Goal: Task Accomplishment & Management: Use online tool/utility

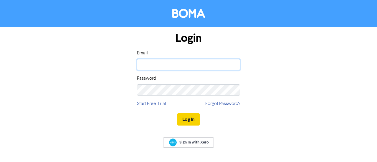
type input "[PERSON_NAME][EMAIL_ADDRESS][DOMAIN_NAME]"
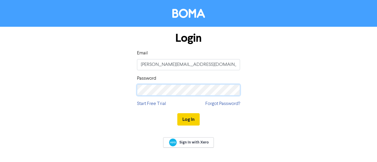
click at [194, 121] on button "Log In" at bounding box center [188, 119] width 22 height 12
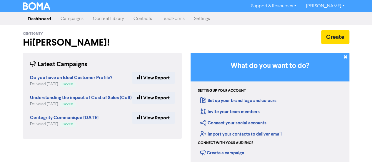
click at [72, 22] on link "Campaigns" at bounding box center [72, 19] width 32 height 12
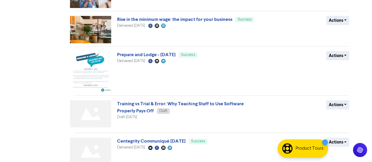
scroll to position [177, 0]
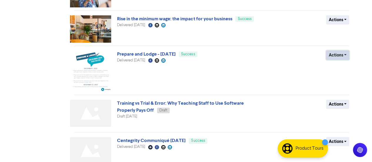
click at [334, 56] on button "Actions" at bounding box center [338, 55] width 23 height 9
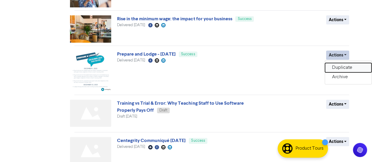
click at [339, 67] on button "Duplicate" at bounding box center [348, 67] width 47 height 9
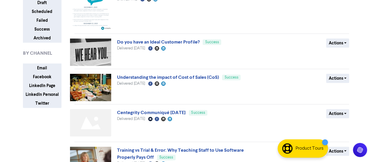
scroll to position [0, 0]
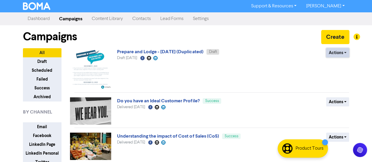
drag, startPoint x: 339, startPoint y: 54, endPoint x: 343, endPoint y: 55, distance: 3.6
click at [343, 55] on button "Actions" at bounding box center [338, 52] width 23 height 9
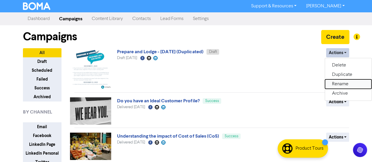
click at [339, 87] on button "Rename" at bounding box center [348, 83] width 47 height 9
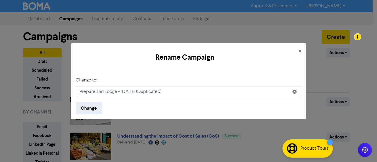
click at [154, 87] on input "Prepare and Lodge - [DATE] (Duplicated)" at bounding box center [189, 91] width 226 height 11
drag, startPoint x: 122, startPoint y: 91, endPoint x: 241, endPoint y: 85, distance: 118.8
click at [241, 89] on input "Prepare and Lodge - [DATE] (Duplicated)" at bounding box center [189, 91] width 226 height 11
type input "Prepare and Lodge - [DATE]"
click at [76, 102] on button "Change" at bounding box center [89, 108] width 26 height 12
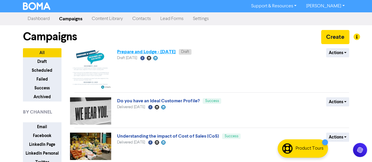
click at [176, 52] on link "Prepare and Lodge - [DATE]" at bounding box center [146, 52] width 59 height 6
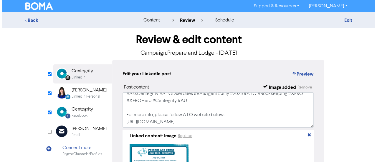
scroll to position [46, 0]
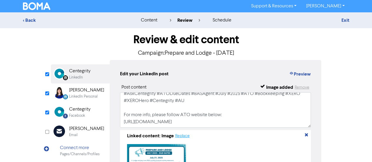
click at [182, 136] on button "Replace" at bounding box center [182, 136] width 15 height 7
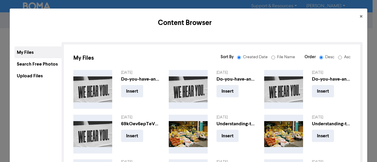
drag, startPoint x: 32, startPoint y: 74, endPoint x: 35, endPoint y: 75, distance: 3.1
click at [32, 74] on div "Upload Files" at bounding box center [37, 76] width 47 height 12
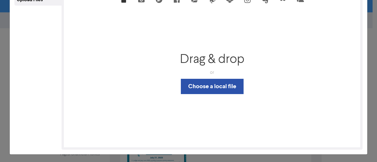
scroll to position [77, 0]
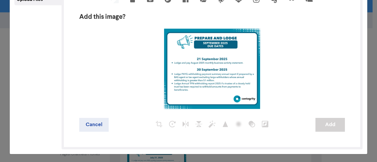
click at [289, 124] on div at bounding box center [212, 124] width 207 height 13
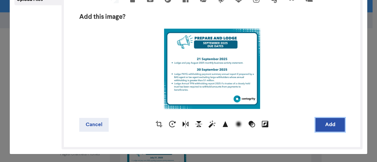
click at [331, 125] on button "Add" at bounding box center [329, 125] width 29 height 14
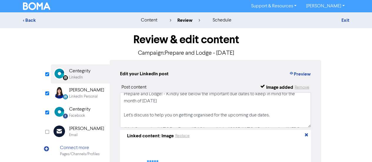
scroll to position [0, 0]
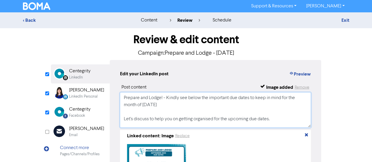
click at [147, 107] on textarea "Prepare and Lodge! - Kindly see below the important due dates to keep in mind f…" at bounding box center [215, 109] width 191 height 35
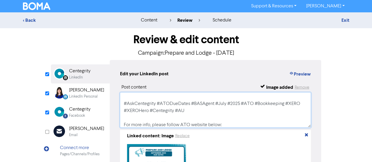
click at [223, 105] on textarea "Prepare and Lodge! - Kindly see below the important due dates to keep in mind f…" at bounding box center [215, 109] width 191 height 35
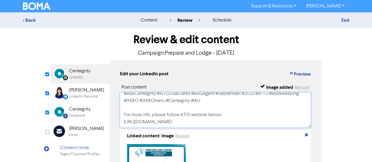
scroll to position [46, 0]
drag, startPoint x: 123, startPoint y: 114, endPoint x: 298, endPoint y: 125, distance: 175.2
click at [298, 125] on textarea "Prepare and Lodge! - Kindly see below the important due dates to keep in mind f…" at bounding box center [215, 109] width 191 height 35
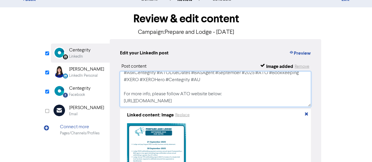
scroll to position [29, 0]
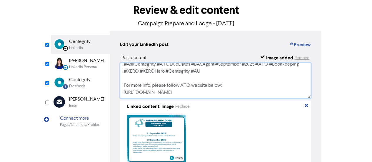
paste textarea "september"
click at [156, 72] on textarea "Prepare and Lodge! - Kindly see below the important due dates to keep in mind f…" at bounding box center [215, 80] width 191 height 35
type textarea "Prepare and Lodge! - Kindly see below the important due dates to keep in mind f…"
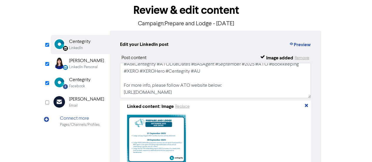
click at [94, 61] on div "[PERSON_NAME]" at bounding box center [86, 60] width 35 height 7
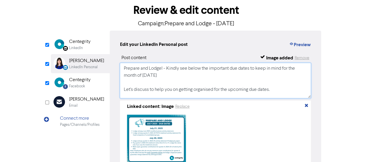
click at [151, 82] on textarea "Prepare and Lodge! - Kindly see below the important due dates to keep in mind f…" at bounding box center [215, 80] width 191 height 35
paste textarea "[DATE] Let's discuss to help you on getting organised for the upcoming due date…"
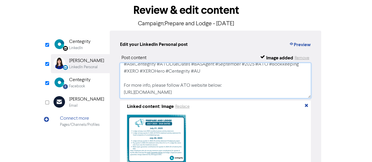
type textarea "Prepare and Lodge! - Kindly see below the important due dates to keep in mind f…"
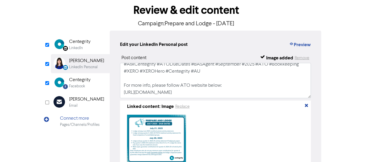
click at [75, 85] on div "Facebook" at bounding box center [77, 87] width 16 height 6
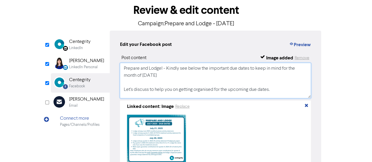
click at [158, 87] on textarea "Prepare and Lodge! - Kindly see below the important due dates to keep in mind f…" at bounding box center [215, 80] width 191 height 35
paste textarea "[DATE] Let's discuss to help you on getting organised for the upcoming due date…"
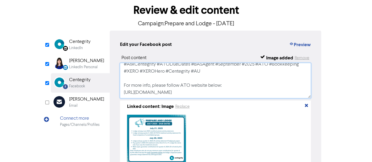
type textarea "Prepare and Lodge! - Kindly see below the important due dates to keep in mind f…"
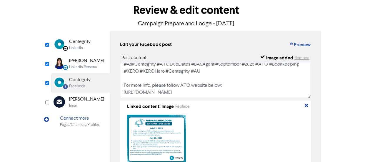
click at [89, 68] on div "LinkedIn Personal" at bounding box center [83, 67] width 29 height 6
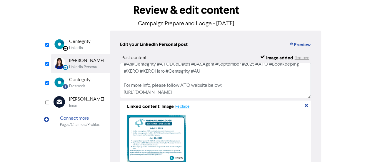
click at [184, 108] on button "Replace" at bounding box center [182, 106] width 15 height 7
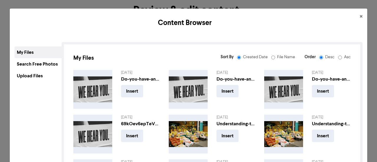
click at [38, 72] on div "Upload Files" at bounding box center [37, 76] width 47 height 12
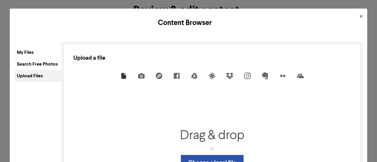
click at [31, 65] on div "Search Free Photos" at bounding box center [37, 64] width 47 height 12
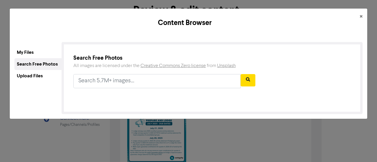
click at [31, 53] on div "My Files" at bounding box center [37, 53] width 47 height 12
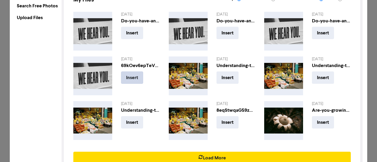
scroll to position [59, 0]
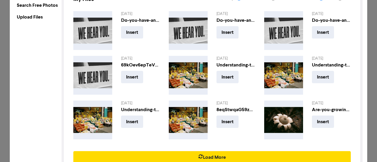
click at [29, 19] on div "Upload Files" at bounding box center [37, 17] width 47 height 12
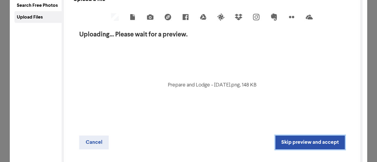
click at [310, 144] on button "Skip preview and accept" at bounding box center [309, 143] width 69 height 14
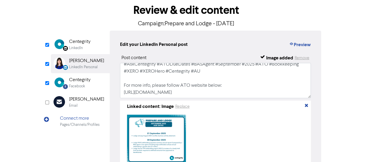
click at [77, 84] on div "Facebook" at bounding box center [77, 87] width 16 height 6
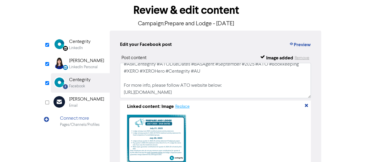
click at [179, 107] on button "Replace" at bounding box center [182, 106] width 15 height 7
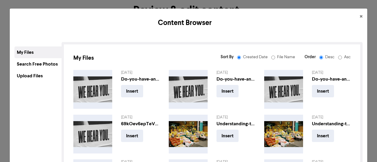
click at [25, 76] on div "Upload Files" at bounding box center [37, 76] width 47 height 12
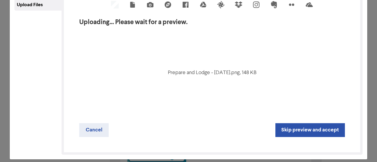
scroll to position [77, 0]
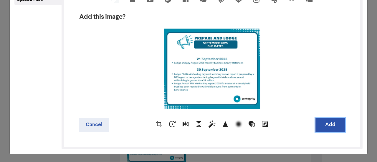
click at [323, 123] on button "Add" at bounding box center [329, 125] width 29 height 14
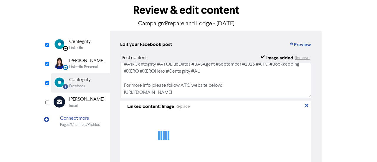
scroll to position [8, 0]
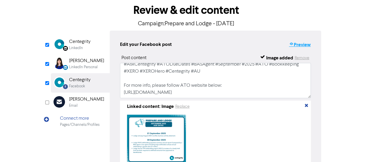
click at [296, 45] on button "Preview" at bounding box center [300, 45] width 22 height 8
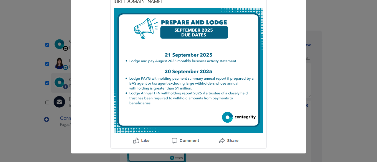
scroll to position [131, 0]
click at [331, 55] on div "Facebook preview × Centegrity Prepare and Lodge! - Kindly see below the importa…" at bounding box center [188, 81] width 377 height 162
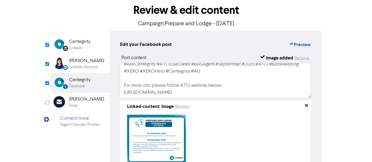
drag, startPoint x: 82, startPoint y: 63, endPoint x: 101, endPoint y: 62, distance: 18.9
click at [82, 63] on div "[PERSON_NAME]" at bounding box center [86, 60] width 35 height 7
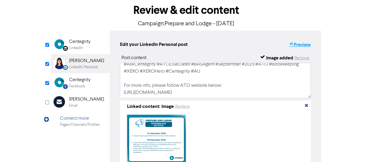
click at [301, 44] on button "Preview" at bounding box center [300, 45] width 22 height 8
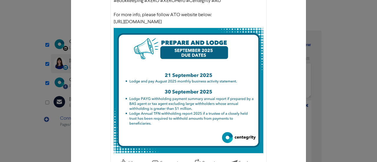
scroll to position [118, 0]
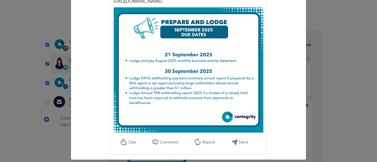
click at [349, 64] on div "LinkedIn Personal preview × [PERSON_NAME] Prepare and Lodge! - Kindly see below…" at bounding box center [188, 81] width 377 height 162
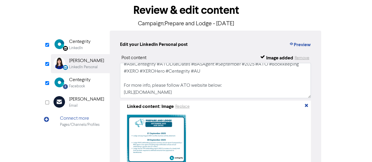
click at [85, 50] on div "LinkedIn" at bounding box center [79, 48] width 21 height 6
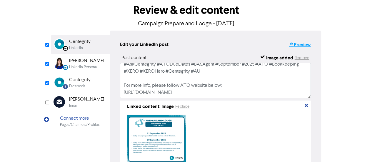
click at [306, 42] on button "Preview" at bounding box center [300, 45] width 22 height 8
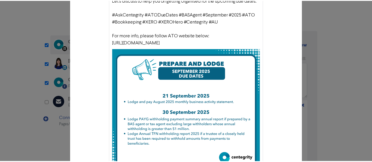
scroll to position [88, 0]
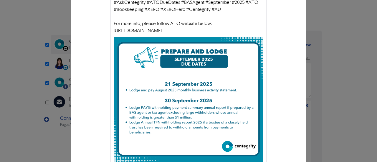
click at [319, 64] on div "LinkedIn preview × Centegrity Prepare and Lodge! - Kindly see below the importa…" at bounding box center [188, 81] width 377 height 162
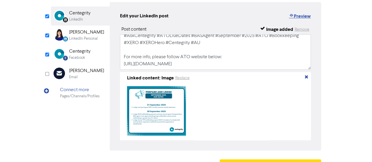
scroll to position [75, 0]
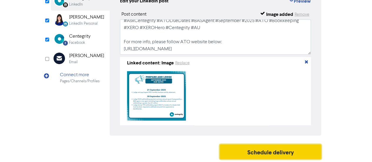
click at [258, 153] on button "Schedule delivery" at bounding box center [271, 152] width 102 height 15
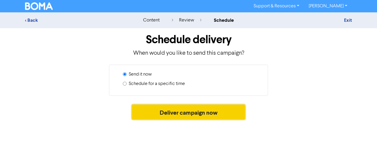
click at [173, 115] on button "Deliver campaign now" at bounding box center [188, 112] width 113 height 15
